Goal: Task Accomplishment & Management: Manage account settings

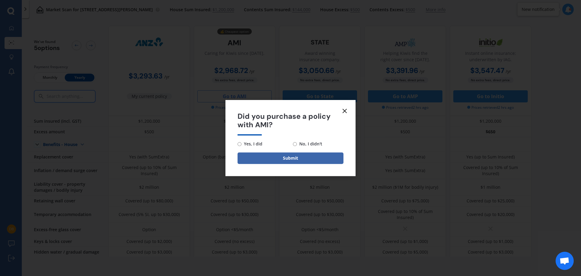
click at [241, 143] on input "Yes, I did" at bounding box center [239, 144] width 4 height 4
radio input "true"
click at [292, 158] on button "Submit" at bounding box center [290, 157] width 106 height 11
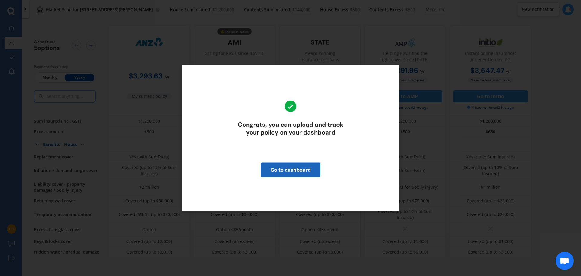
click at [292, 171] on link "Go to dashboard" at bounding box center [291, 169] width 60 height 15
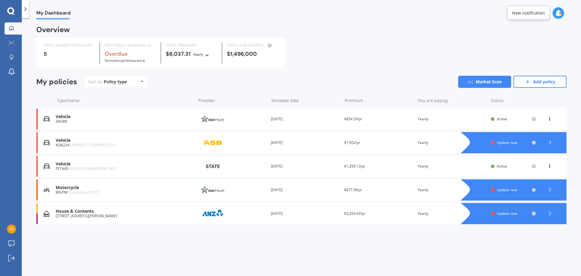
click at [512, 214] on span "Update now" at bounding box center [507, 213] width 20 height 5
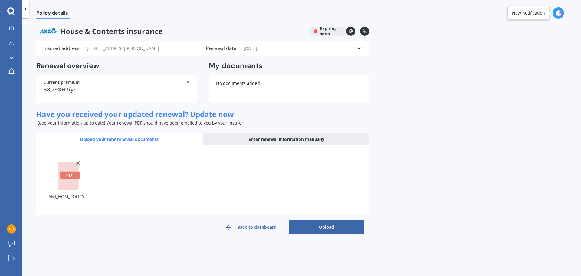
click at [333, 227] on button "Upload" at bounding box center [327, 227] width 76 height 15
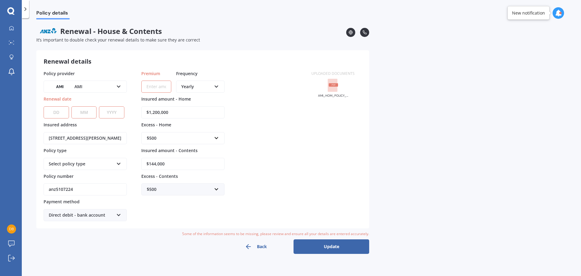
click at [60, 111] on select "DD 01 02 03 04 05 06 07 08 09 10 11 12 13 14 15 16 17 18 19 20 21 22 23 24 25 2…" at bounding box center [56, 112] width 25 height 12
click at [126, 87] on div "AMI AA AMI AMP ANZ ASB Ando BNZ Co-Operative Bank FMG Initio Kiwibank Lantern M…" at bounding box center [85, 86] width 83 height 12
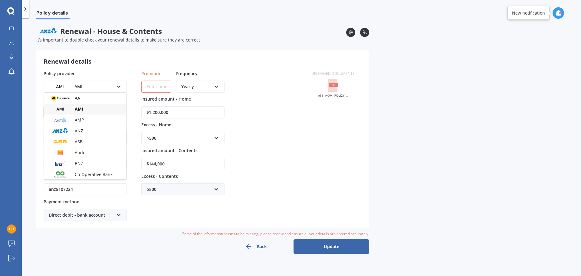
click at [63, 108] on img at bounding box center [60, 109] width 22 height 8
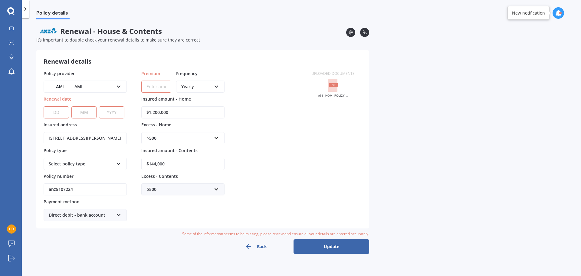
click at [61, 113] on select "DD 01 02 03 04 05 06 07 08 09 10 11 12 13 14 15 16 17 18 19 20 21 22 23 24 25 2…" at bounding box center [56, 112] width 25 height 12
click at [82, 111] on select "MM 01 02 03 04 05 06 07 08 09 10 11 12" at bounding box center [83, 112] width 25 height 12
click at [80, 111] on select "MM 01 02 03 04 05 06 07 08 09 10 11 12" at bounding box center [83, 112] width 25 height 12
click at [98, 167] on div "Select policy type" at bounding box center [81, 163] width 65 height 7
click at [92, 173] on span "Multi-Policy House and Contents" at bounding box center [82, 175] width 66 height 6
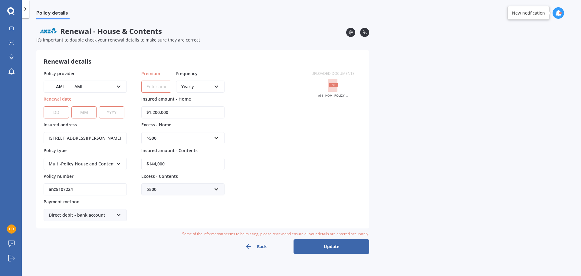
drag, startPoint x: 80, startPoint y: 193, endPoint x: 2, endPoint y: 188, distance: 78.2
click at [5, 189] on div "My Dashboard Market Scan Explore insurance Notifications [PERSON_NAME] Submit f…" at bounding box center [290, 138] width 581 height 276
type input "HOMA01686508"
click at [95, 217] on div "Direct debit - bank account" at bounding box center [81, 214] width 65 height 7
click at [92, 235] on span "Direct debit - credit/debit card" at bounding box center [80, 237] width 62 height 6
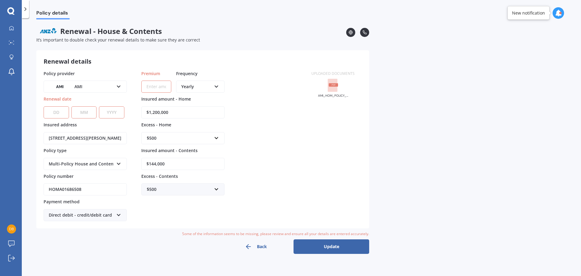
click at [153, 85] on input "Premium" at bounding box center [156, 86] width 30 height 12
type input "$239.50"
click at [59, 110] on select "DD 01 02 03 04 05 06 07 08 09 10 11 12 13 14 15 16 17 18 19 20 21 22 23 24 25 2…" at bounding box center [56, 112] width 25 height 12
click at [89, 111] on select "MM 01 02 03 04 05 06 07 08 09 10 11 12" at bounding box center [83, 112] width 25 height 12
click at [52, 110] on select "DD 01 02 03 04 05 06 07 08 09 10 11 12 13 14 15 16 17 18 19 20 21 22 23 24 25 2…" at bounding box center [56, 112] width 25 height 12
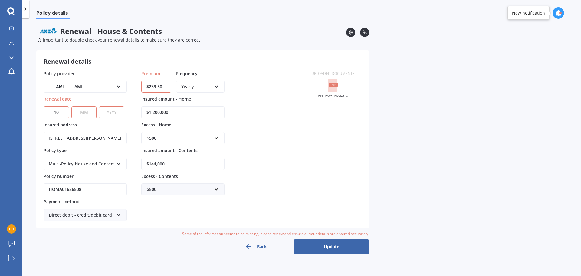
select select "19"
click at [84, 112] on select "MM 01 02 03 04 05 06 07 08 09 10 11 12" at bounding box center [83, 112] width 25 height 12
select select "09"
click at [71, 106] on select "MM 01 02 03 04 05 06 07 08 09 10 11 12" at bounding box center [83, 112] width 25 height 12
click at [114, 107] on select "YYYY 2027 2026 2025 2024 2023 2022 2021 2020 2019 2018 2017 2016 2015 2014 2013…" at bounding box center [111, 112] width 25 height 12
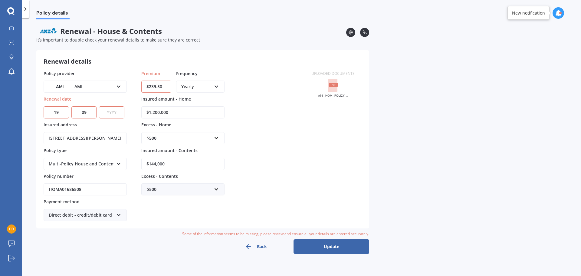
select select "2026"
click at [99, 106] on select "YYYY 2027 2026 2025 2024 2023 2022 2021 2020 2019 2018 2017 2016 2015 2014 2013…" at bounding box center [111, 112] width 25 height 12
click at [213, 83] on div "Yearly Yearly Six-Monthly Quarterly Monthly Fortnightly Weekly" at bounding box center [200, 86] width 48 height 12
click at [202, 130] on div "Monthly" at bounding box center [200, 130] width 47 height 11
click at [155, 165] on input "$144,000" at bounding box center [182, 164] width 83 height 12
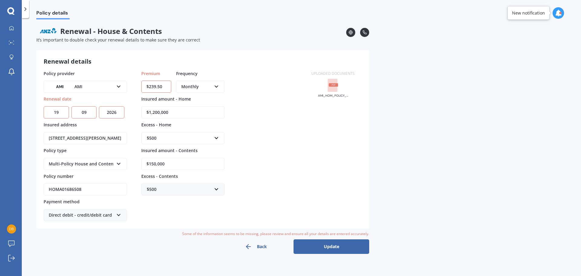
type input "$150,000"
click at [341, 248] on button "Update" at bounding box center [331, 246] width 76 height 15
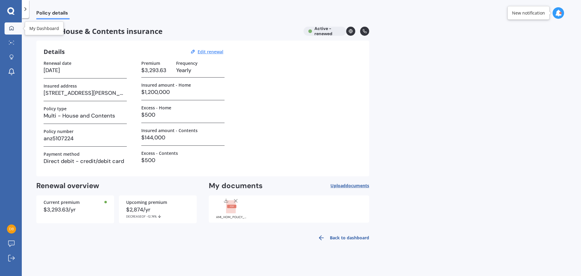
click at [8, 30] on div at bounding box center [11, 28] width 9 height 5
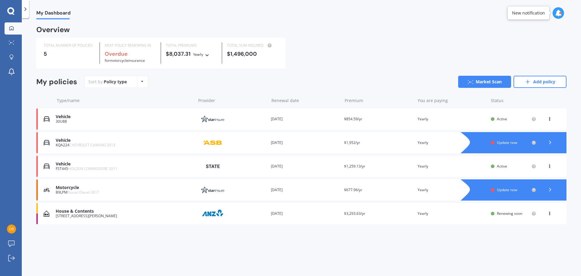
click at [209, 215] on img at bounding box center [213, 213] width 30 height 11
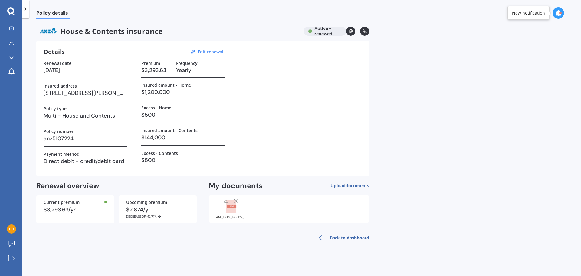
click at [51, 31] on img at bounding box center [48, 31] width 24 height 9
click at [214, 51] on u "Edit renewal" at bounding box center [211, 52] width 26 height 6
select select "19"
select select "09"
select select "2026"
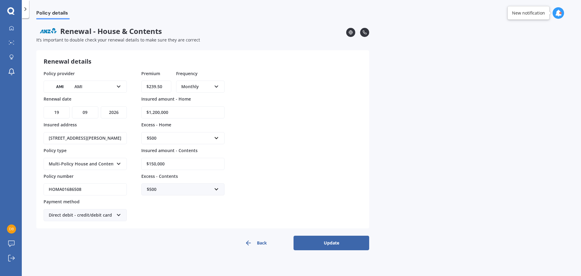
click at [76, 33] on span "Renewal - House & Contents" at bounding box center [191, 31] width 310 height 9
click at [351, 33] on icon at bounding box center [350, 32] width 4 height 4
click at [560, 16] on icon at bounding box center [558, 13] width 7 height 7
click at [497, 221] on div "Policy details Renewal - House & Contents It’s important to double check your r…" at bounding box center [301, 147] width 559 height 257
click at [257, 244] on button "Back" at bounding box center [256, 242] width 76 height 15
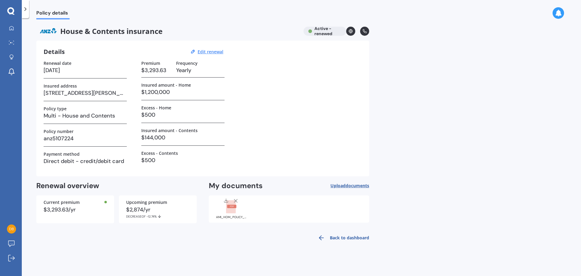
click at [341, 237] on link "Back to dashboard" at bounding box center [341, 237] width 55 height 15
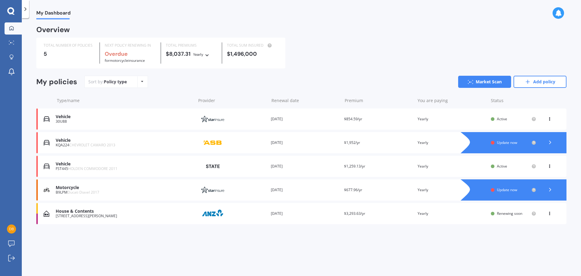
drag, startPoint x: 211, startPoint y: 216, endPoint x: 549, endPoint y: 215, distance: 338.2
click at [549, 214] on icon at bounding box center [549, 212] width 4 height 4
click at [531, 258] on div "My Dashboard Overview TOTAL NUMBER OF POLICIES 5 NEXT POLICY RENEWING IN Overdu…" at bounding box center [301, 147] width 559 height 257
click at [550, 214] on icon at bounding box center [549, 212] width 4 height 4
click at [531, 238] on div "Delete" at bounding box center [536, 237] width 60 height 12
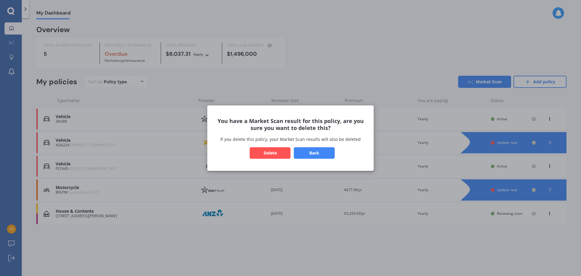
click at [272, 154] on button "Delete" at bounding box center [270, 152] width 41 height 11
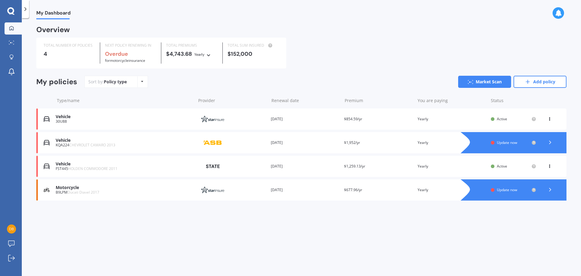
click at [550, 189] on polyline at bounding box center [550, 189] width 2 height 3
click at [531, 242] on div "My Dashboard Overview TOTAL NUMBER OF POLICIES 4 NEXT POLICY RENEWING IN Overdu…" at bounding box center [301, 147] width 559 height 257
click at [550, 144] on polyline at bounding box center [550, 142] width 2 height 3
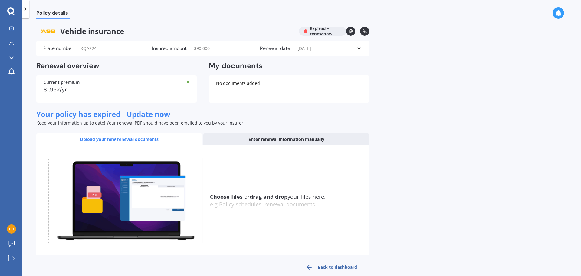
click at [286, 139] on div "Enter renewal information manually" at bounding box center [286, 139] width 166 height 12
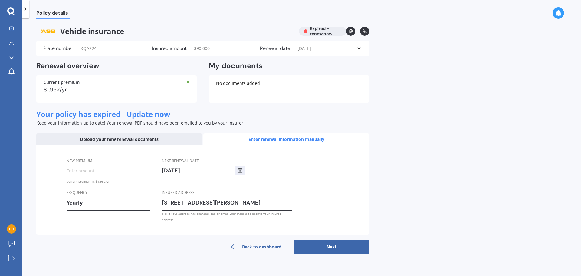
click at [88, 171] on input "New premium" at bounding box center [108, 170] width 83 height 9
click at [105, 201] on div "Yearly" at bounding box center [104, 202] width 75 height 9
click at [104, 244] on div "Monthly" at bounding box center [108, 245] width 83 height 11
click at [79, 170] on input "New premium" at bounding box center [108, 170] width 83 height 9
type input "$190.31"
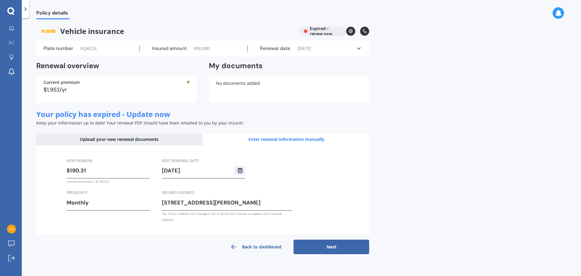
drag, startPoint x: 327, startPoint y: 243, endPoint x: 417, endPoint y: 233, distance: 90.7
click at [327, 243] on button "Next" at bounding box center [331, 246] width 76 height 15
select select "16"
select select "09"
select select "2026"
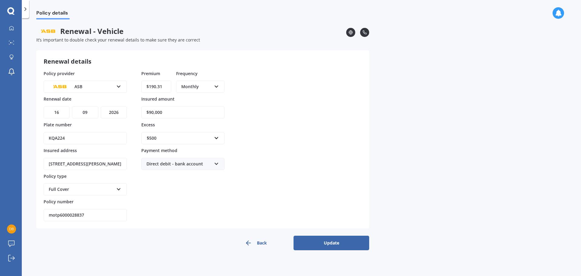
click at [345, 245] on button "Update" at bounding box center [331, 242] width 76 height 15
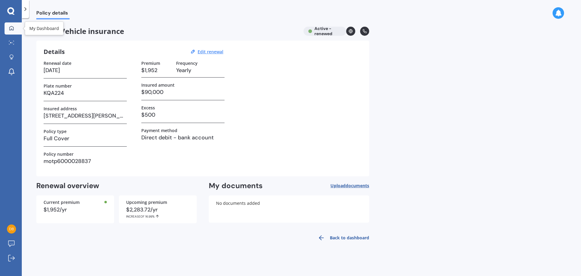
drag, startPoint x: 13, startPoint y: 31, endPoint x: 19, endPoint y: 32, distance: 6.1
click at [13, 31] on div at bounding box center [11, 28] width 9 height 5
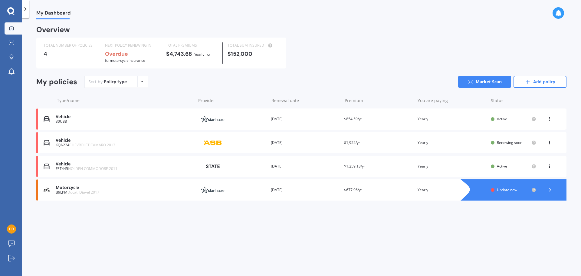
click at [550, 119] on icon at bounding box center [549, 118] width 4 height 4
click at [533, 143] on div "Delete" at bounding box center [536, 142] width 60 height 12
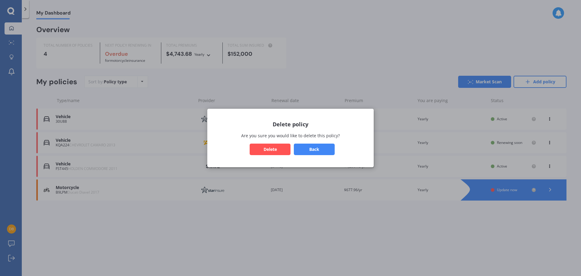
click at [264, 148] on button "Delete" at bounding box center [270, 148] width 41 height 11
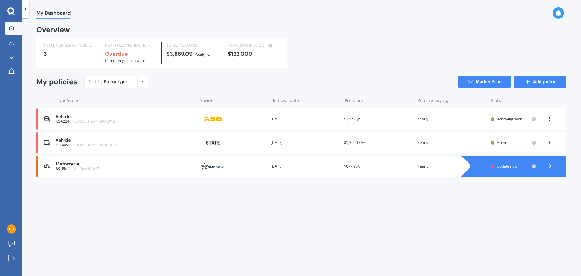
click at [538, 84] on link "Add policy" at bounding box center [539, 82] width 53 height 12
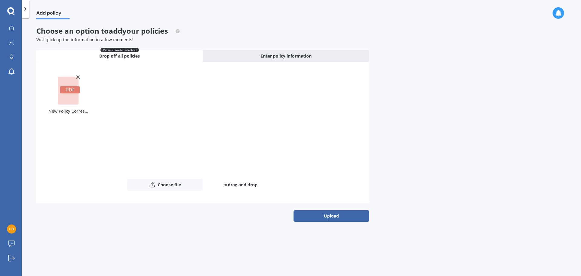
drag, startPoint x: 353, startPoint y: 214, endPoint x: 356, endPoint y: 217, distance: 5.1
click at [353, 215] on button "Upload" at bounding box center [331, 215] width 76 height 11
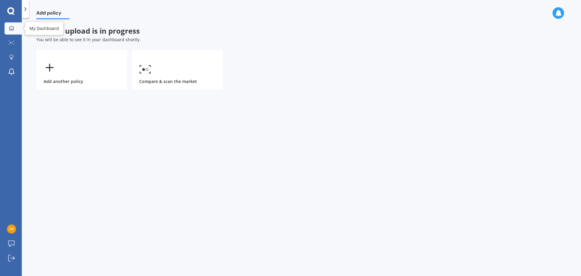
click at [11, 27] on icon at bounding box center [11, 28] width 5 height 5
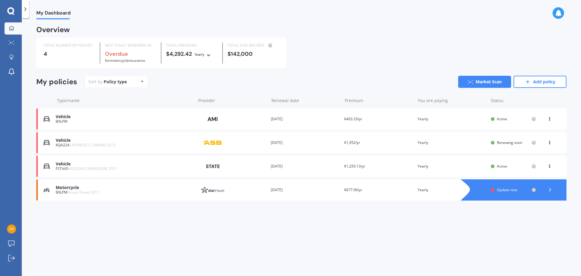
click at [551, 189] on icon at bounding box center [550, 189] width 6 height 6
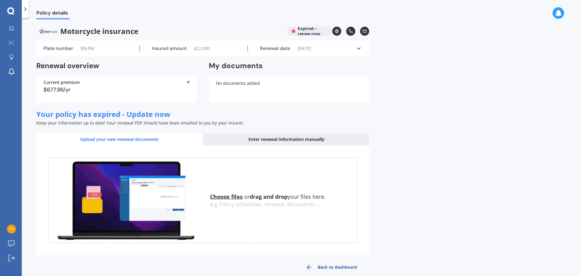
click at [354, 49] on div "Renewal date [DATE]" at bounding box center [302, 48] width 108 height 6
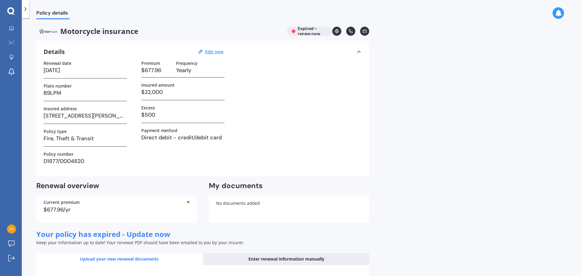
scroll to position [129, 0]
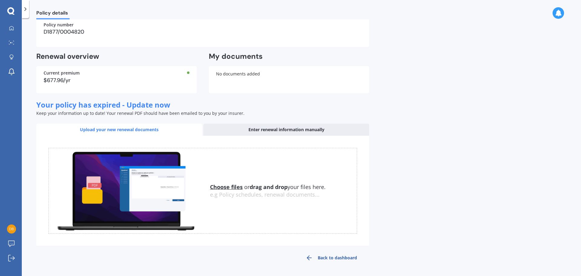
click at [283, 128] on div "Enter renewal information manually" at bounding box center [286, 129] width 166 height 12
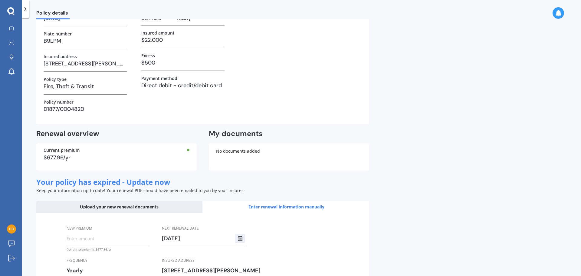
scroll to position [0, 0]
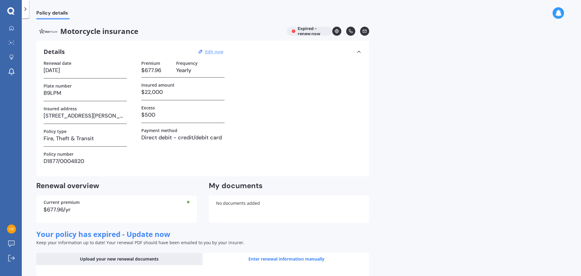
click at [209, 51] on u "Edit now" at bounding box center [214, 52] width 18 height 6
select select "06"
select select "09"
select select "2025"
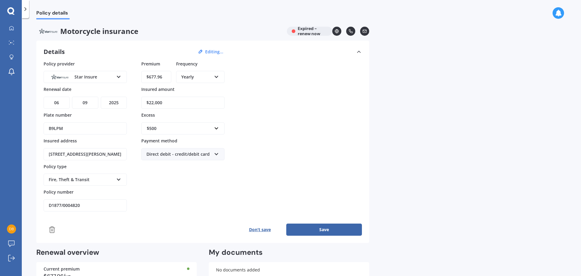
scroll to position [151, 0]
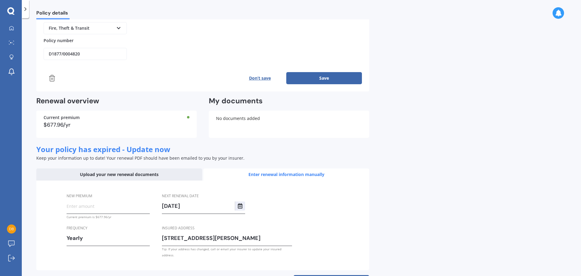
click at [53, 79] on line at bounding box center [53, 79] width 0 height 2
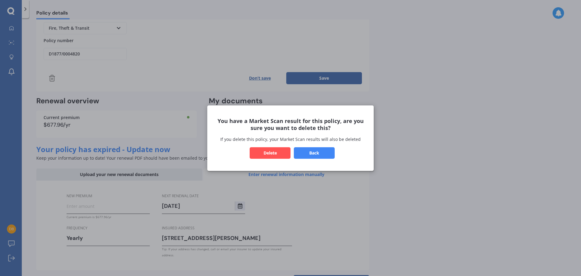
click at [272, 152] on button "Delete" at bounding box center [270, 152] width 41 height 11
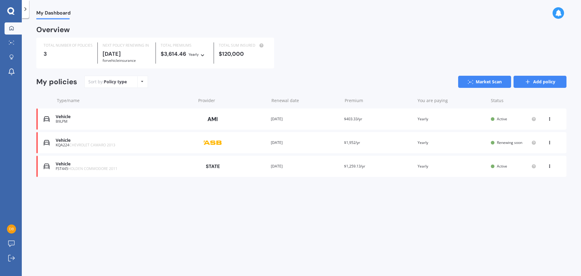
click at [543, 83] on link "Add policy" at bounding box center [539, 82] width 53 height 12
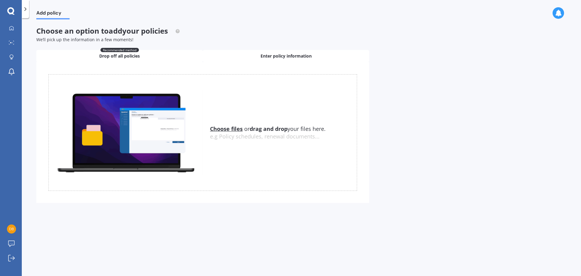
click at [292, 55] on span "Enter policy information" at bounding box center [285, 56] width 51 height 6
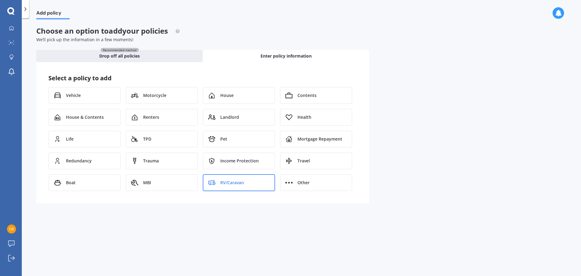
click at [235, 181] on span "RV/Caravan" at bounding box center [232, 182] width 24 height 6
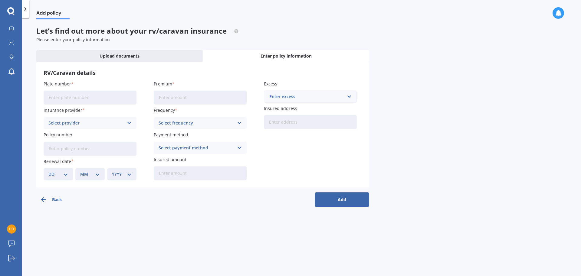
click at [57, 98] on input "Plate number" at bounding box center [90, 97] width 93 height 14
type input "30U88"
click at [85, 125] on div "Select provider" at bounding box center [85, 122] width 75 height 7
click at [149, 128] on div "Plate number 30U88 Insurance provider Star Insure Star Insure Policy number Ren…" at bounding box center [203, 130] width 318 height 100
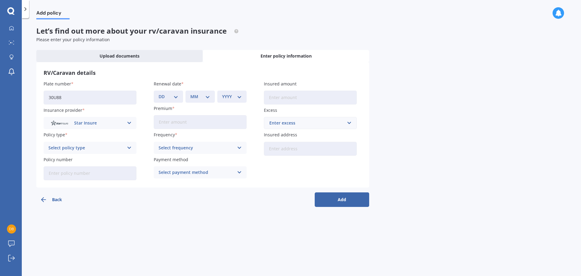
click at [121, 124] on div "Star Insure" at bounding box center [85, 122] width 75 height 7
click at [100, 133] on div "Star Insure" at bounding box center [90, 134] width 92 height 11
click at [101, 124] on div "Star Insure" at bounding box center [85, 122] width 75 height 7
click at [11, 30] on icon at bounding box center [11, 28] width 4 height 4
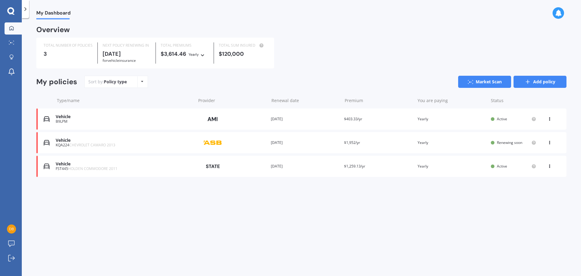
click at [540, 82] on link "Add policy" at bounding box center [539, 82] width 53 height 12
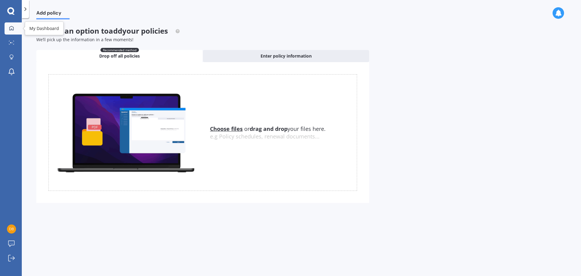
click at [12, 27] on icon at bounding box center [11, 28] width 5 height 5
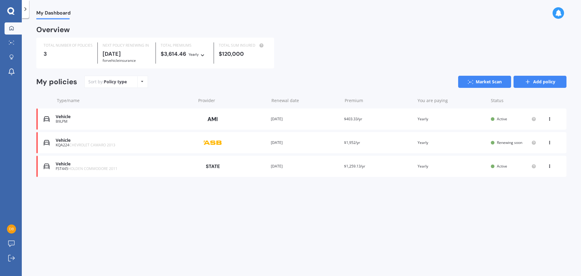
click at [538, 85] on link "Add policy" at bounding box center [539, 82] width 53 height 12
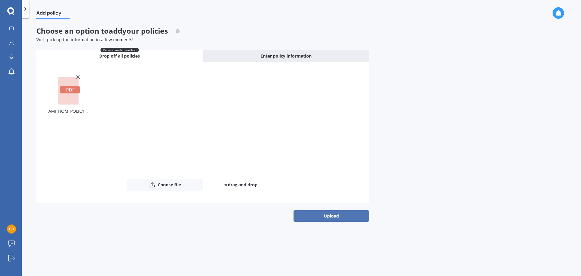
click at [337, 217] on button "Upload" at bounding box center [331, 215] width 76 height 11
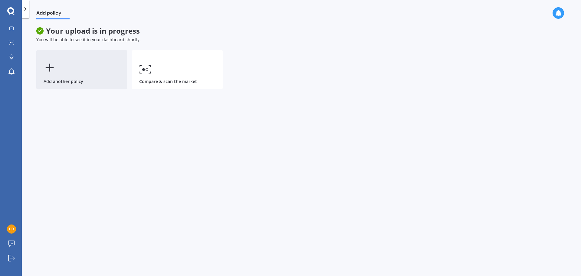
click at [70, 73] on div "Add another policy" at bounding box center [81, 69] width 91 height 39
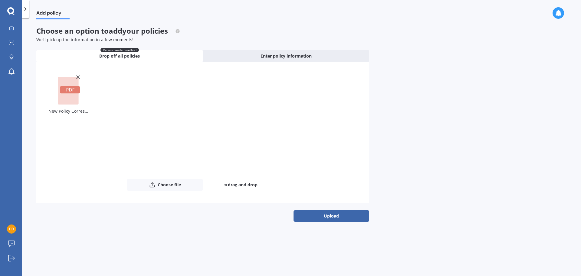
click at [346, 217] on button "Upload" at bounding box center [331, 215] width 76 height 11
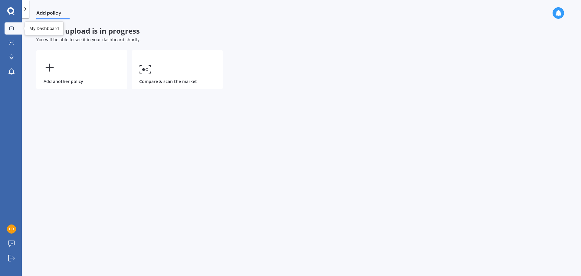
drag, startPoint x: 10, startPoint y: 27, endPoint x: 15, endPoint y: 26, distance: 4.4
click at [10, 27] on icon at bounding box center [11, 28] width 4 height 4
